Goal: Information Seeking & Learning: Learn about a topic

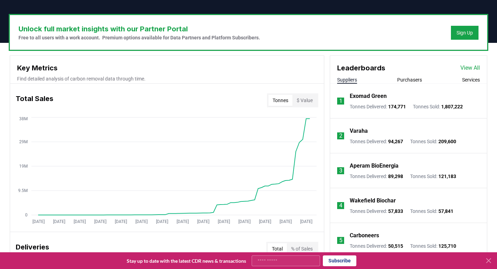
scroll to position [222, 0]
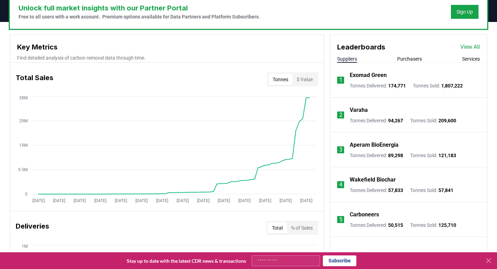
click at [423, 57] on div "Suppliers Purchasers Services" at bounding box center [408, 58] width 157 height 7
click at [415, 58] on button "Purchasers" at bounding box center [409, 58] width 25 height 7
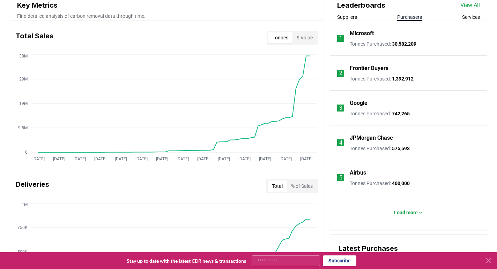
scroll to position [283, 0]
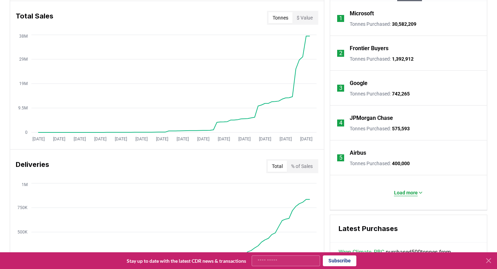
click at [396, 195] on p "Load more" at bounding box center [406, 192] width 24 height 7
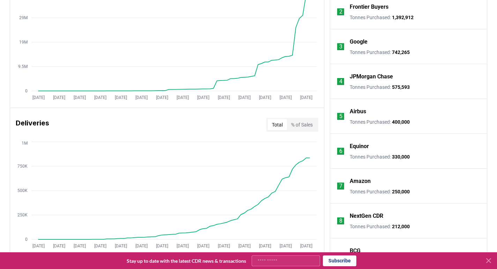
scroll to position [333, 0]
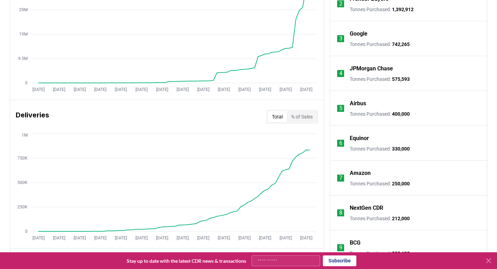
click at [358, 139] on p "Equinor" at bounding box center [359, 138] width 19 height 8
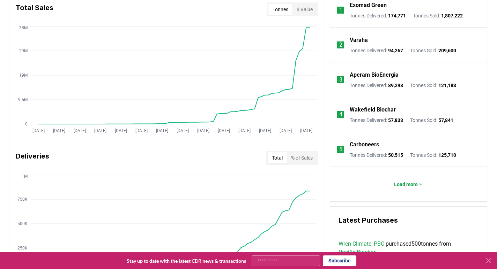
scroll to position [292, 0]
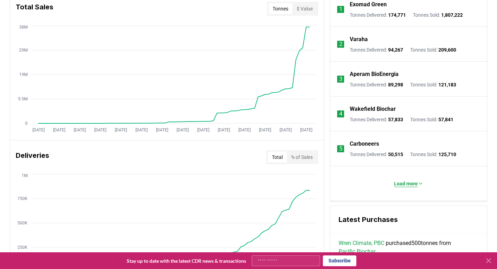
click at [405, 187] on p "Load more" at bounding box center [406, 183] width 24 height 7
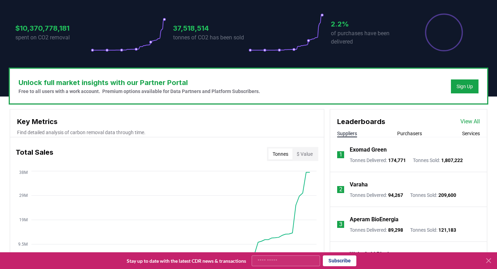
scroll to position [114, 0]
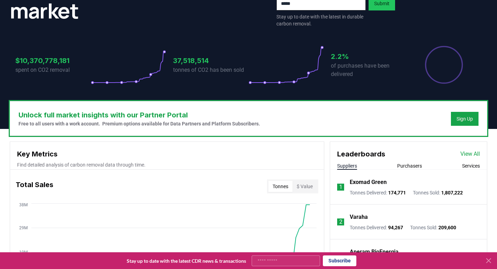
click at [411, 171] on li "1 Exomad Green Tonnes Delivered : 174,771 Tonnes Sold : 1,807,222" at bounding box center [408, 187] width 157 height 35
click at [410, 167] on button "Purchasers" at bounding box center [409, 166] width 25 height 7
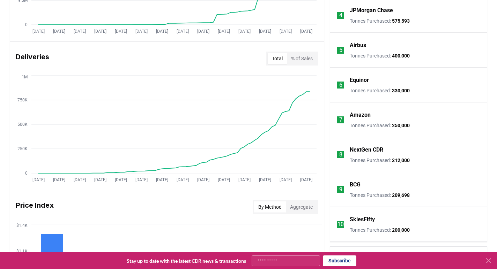
scroll to position [426, 0]
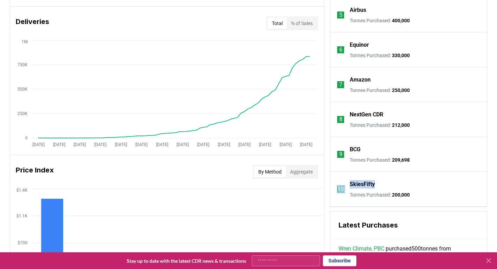
drag, startPoint x: 338, startPoint y: 179, endPoint x: 379, endPoint y: 182, distance: 41.6
click at [379, 182] on li "10 SkiesFifty Tonnes Purchased : 200,000" at bounding box center [408, 189] width 157 height 35
copy li "10 SkiesFifty"
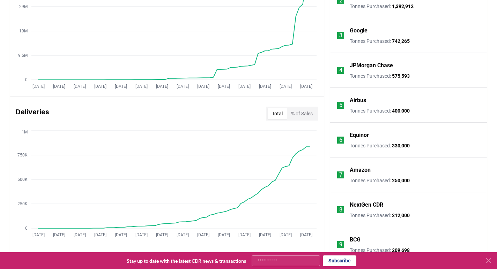
scroll to position [213, 0]
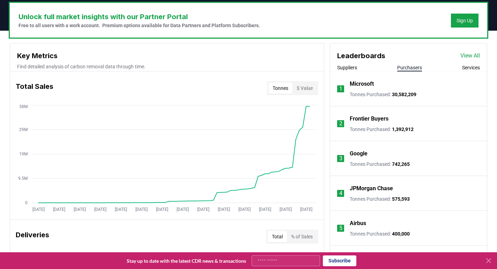
click at [471, 56] on link "View All" at bounding box center [470, 56] width 20 height 8
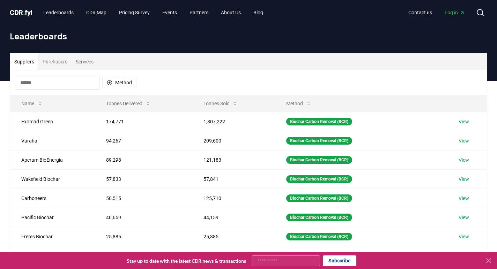
click at [54, 63] on button "Purchasers" at bounding box center [54, 61] width 33 height 17
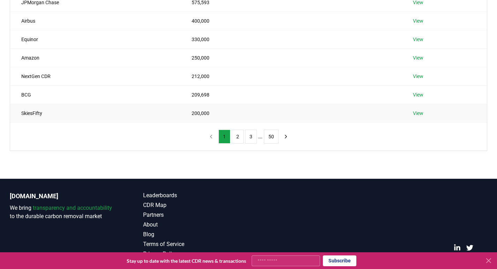
scroll to position [173, 0]
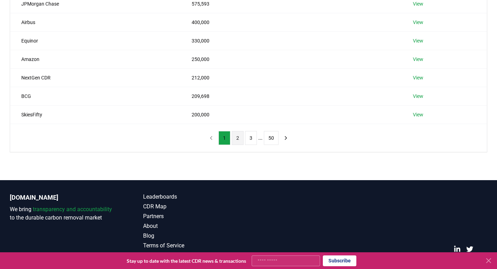
click at [241, 139] on button "2" at bounding box center [238, 138] width 12 height 14
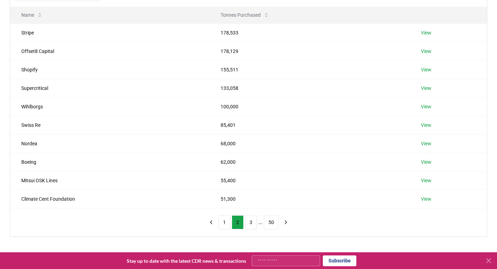
scroll to position [112, 0]
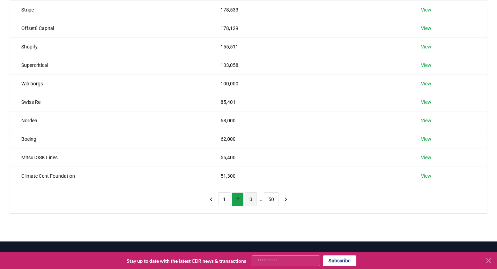
click at [250, 203] on button "3" at bounding box center [251, 200] width 12 height 14
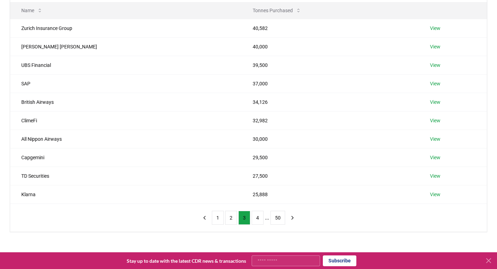
scroll to position [98, 0]
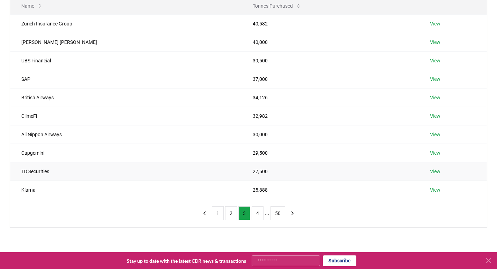
click at [22, 171] on td "TD Securities" at bounding box center [125, 171] width 231 height 18
drag, startPoint x: 22, startPoint y: 171, endPoint x: 54, endPoint y: 171, distance: 32.1
click at [54, 171] on td "TD Securities" at bounding box center [125, 171] width 231 height 18
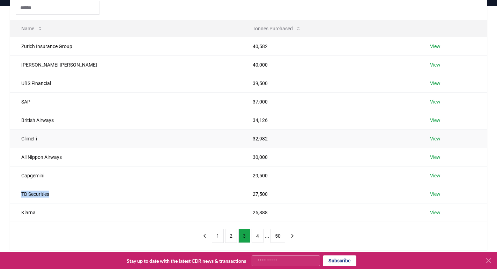
scroll to position [74, 0]
click at [31, 141] on td "ClimeFi" at bounding box center [125, 139] width 231 height 18
copy td "ClimeFi"
click at [257, 237] on button "4" at bounding box center [258, 237] width 12 height 14
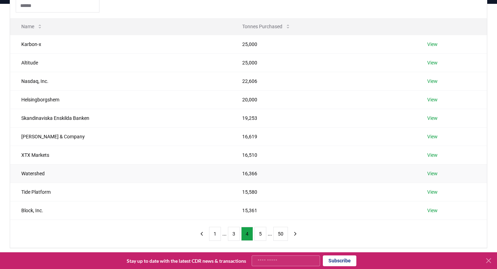
scroll to position [77, 0]
click at [260, 235] on button "5" at bounding box center [260, 234] width 12 height 14
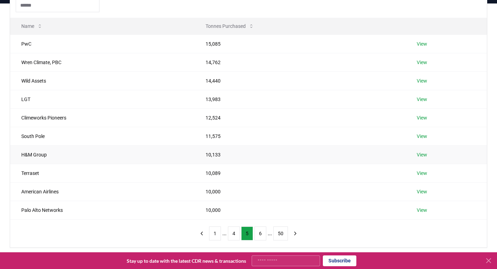
click at [28, 155] on td "H&M Group" at bounding box center [102, 154] width 184 height 18
drag, startPoint x: 28, startPoint y: 155, endPoint x: 37, endPoint y: 155, distance: 9.8
click at [37, 155] on td "H&M Group" at bounding box center [102, 154] width 184 height 18
click at [39, 155] on td "H&M Group" at bounding box center [102, 154] width 184 height 18
drag, startPoint x: 39, startPoint y: 155, endPoint x: 20, endPoint y: 155, distance: 19.2
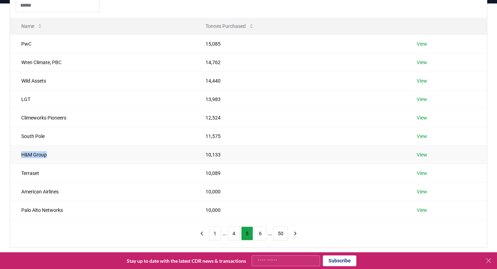
click at [20, 155] on td "H&M Group" at bounding box center [102, 154] width 184 height 18
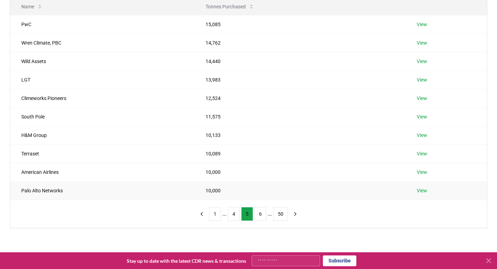
click at [61, 190] on td "Palo Alto Networks" at bounding box center [102, 190] width 184 height 18
drag, startPoint x: 61, startPoint y: 190, endPoint x: 27, endPoint y: 190, distance: 34.5
click at [27, 190] on td "Palo Alto Networks" at bounding box center [102, 190] width 184 height 18
copy td "Palo Alto Networks"
